Goal: Information Seeking & Learning: Learn about a topic

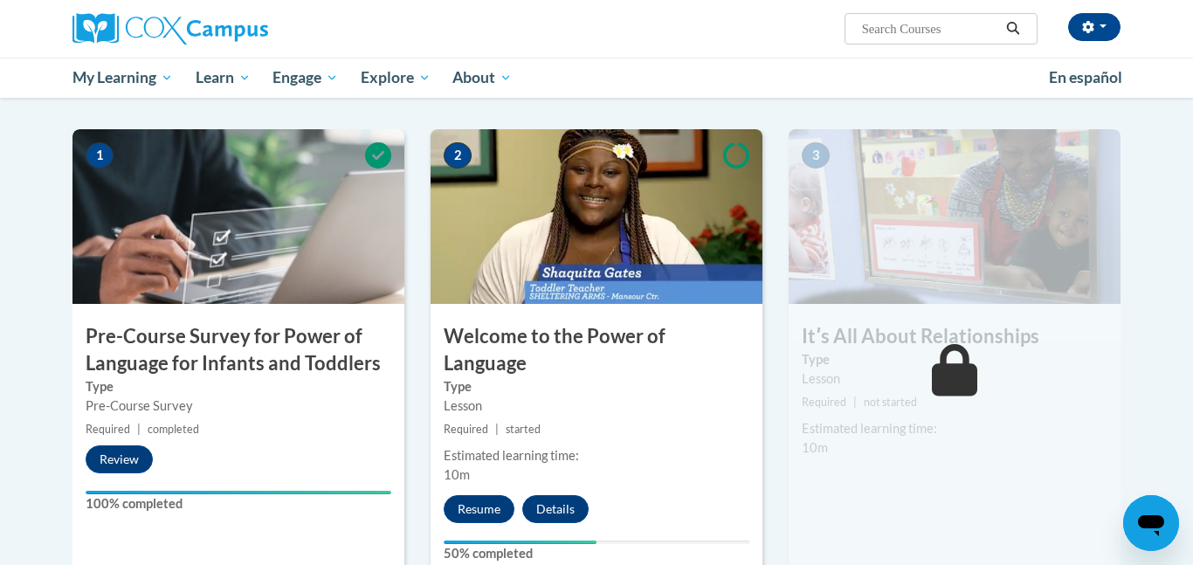
scroll to position [322, 0]
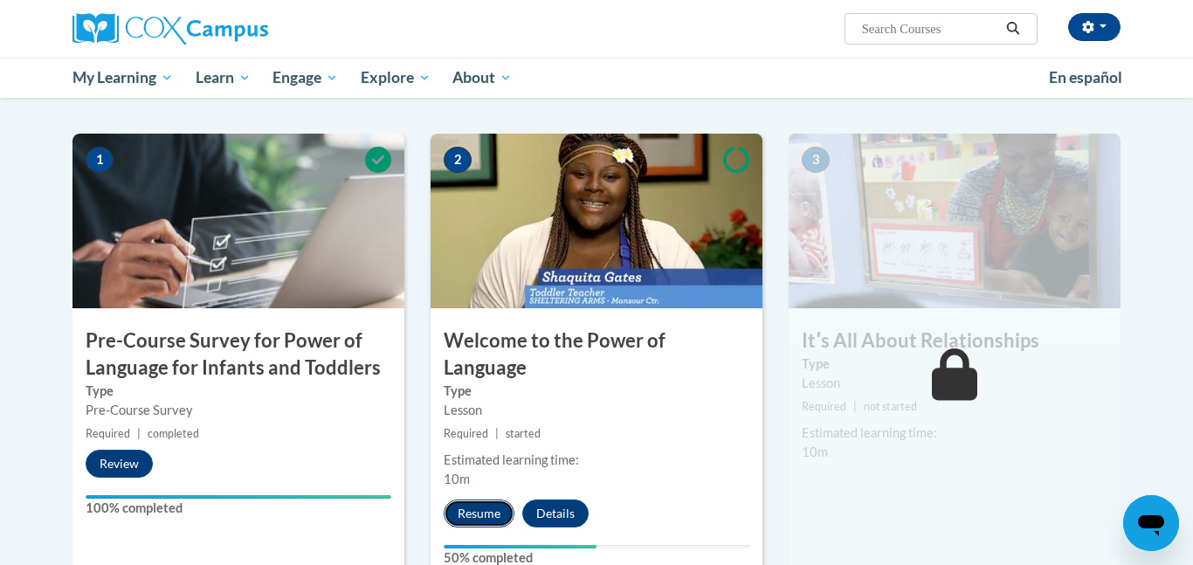
click at [476, 500] on button "Resume" at bounding box center [479, 514] width 71 height 28
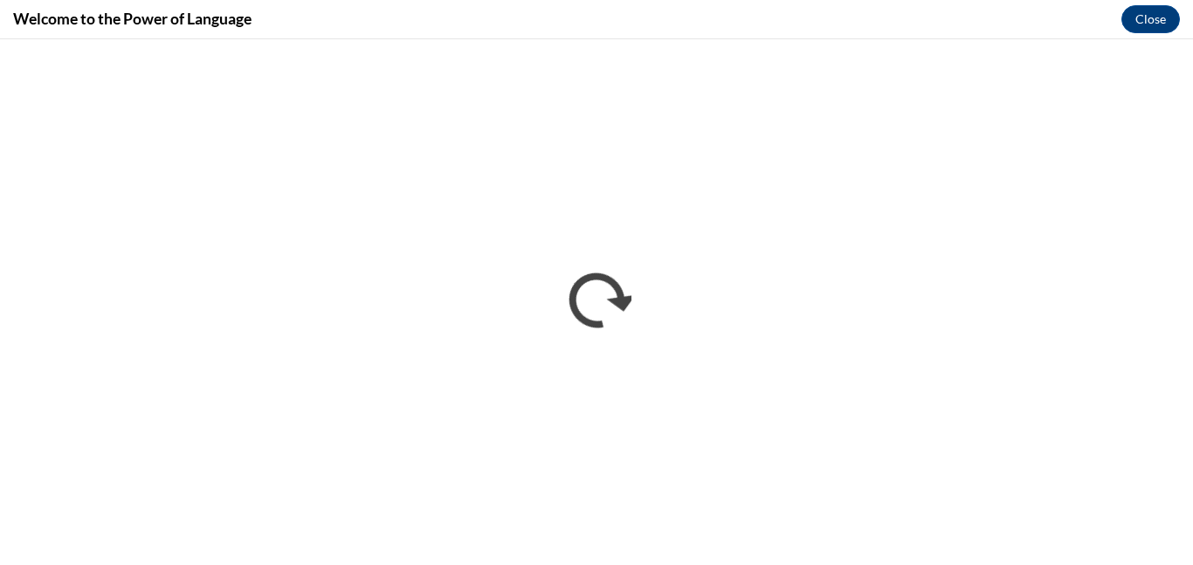
scroll to position [0, 0]
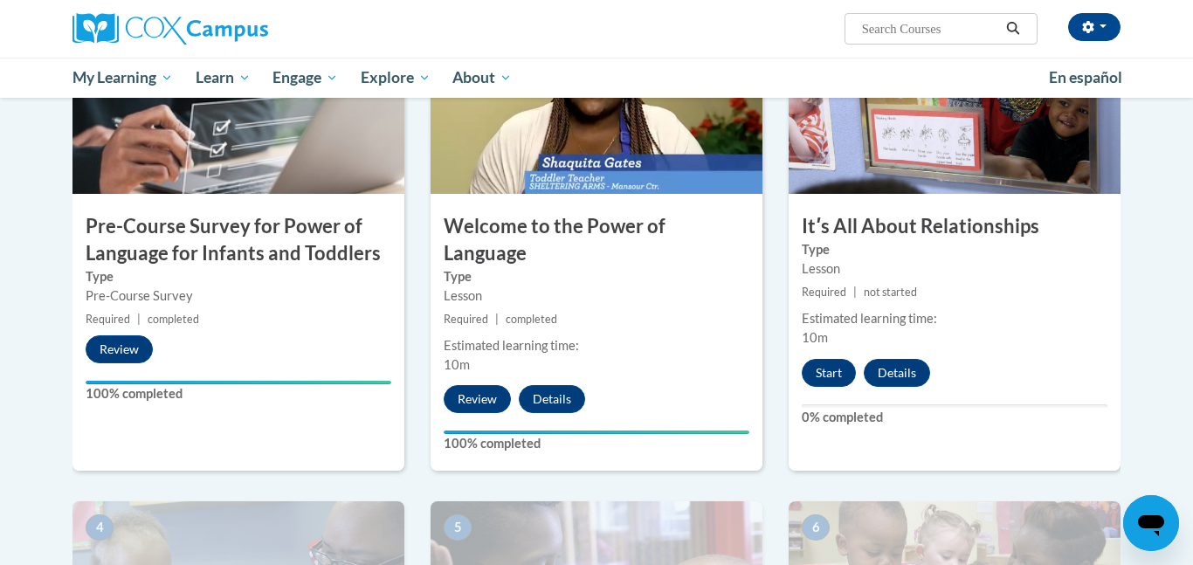
scroll to position [432, 0]
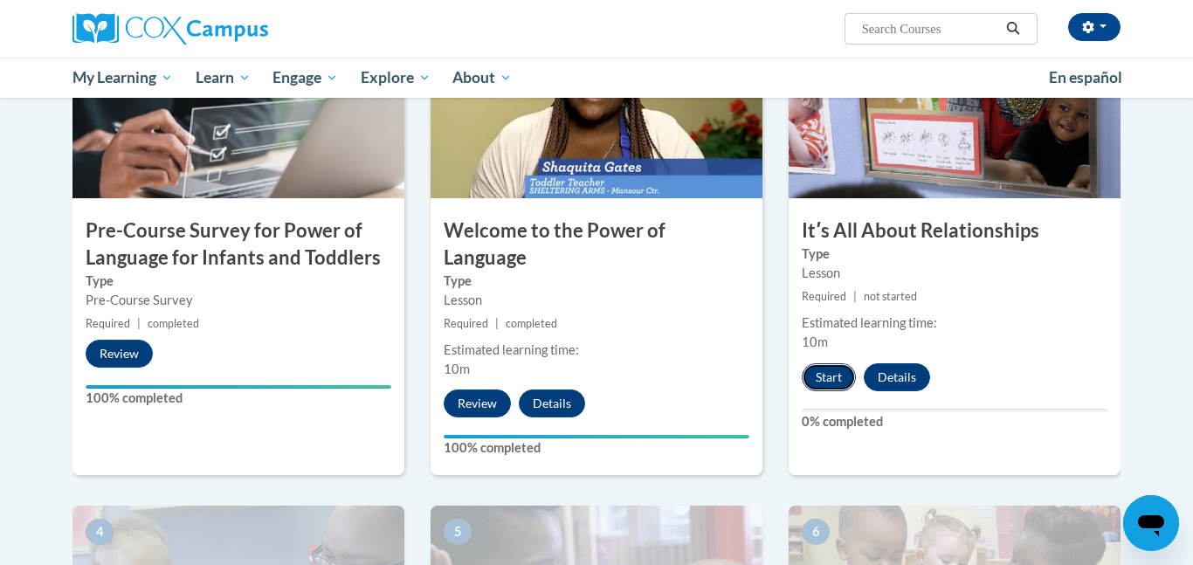
click at [825, 377] on button "Start" at bounding box center [829, 377] width 54 height 28
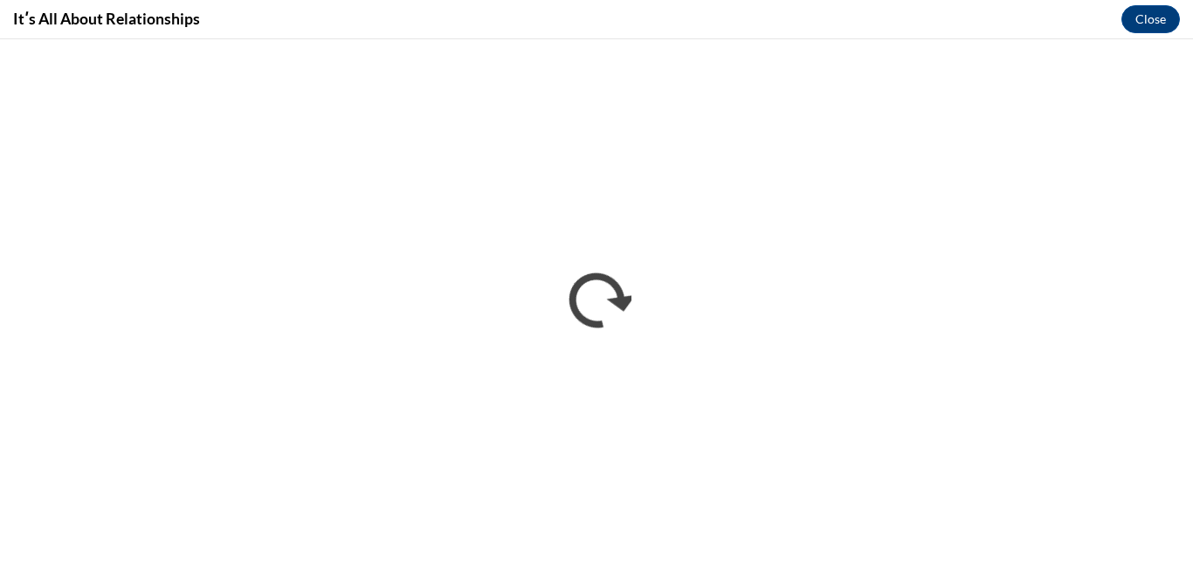
scroll to position [0, 0]
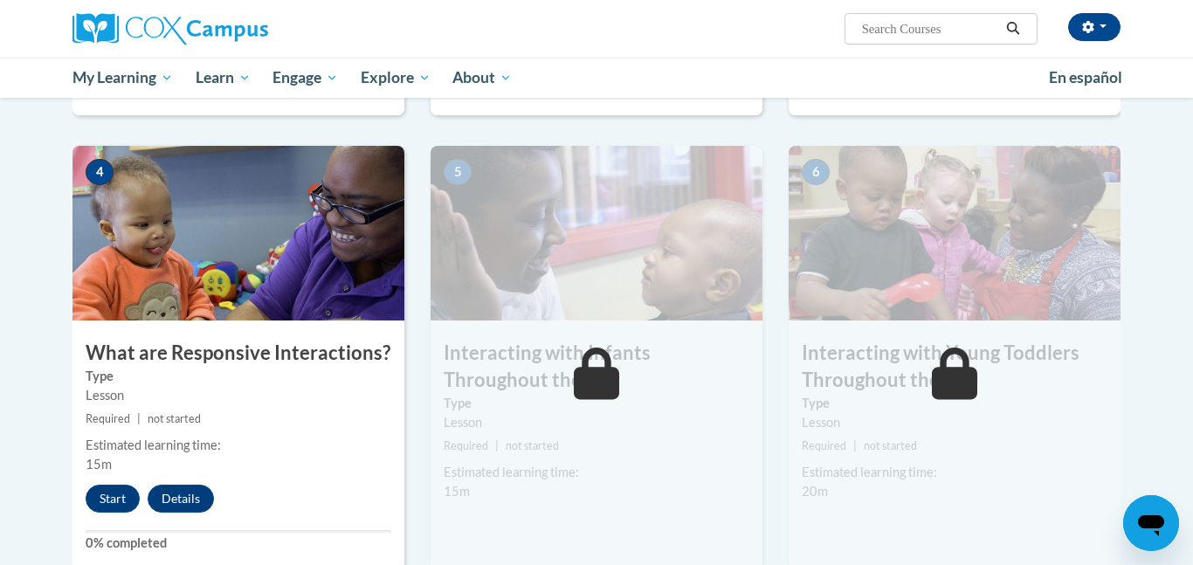
scroll to position [794, 0]
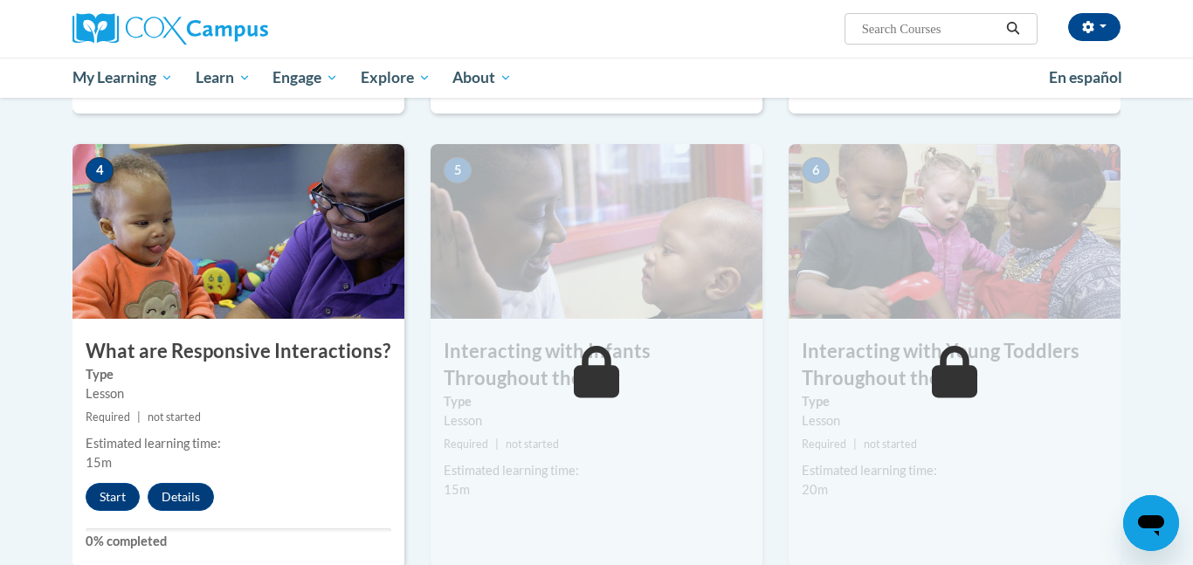
click at [57, 424] on div "Toggle navigation Overview Lessons Resources Feedback Transcript Overview Recom…" at bounding box center [596, 530] width 1101 height 2061
